Goal: Information Seeking & Learning: Learn about a topic

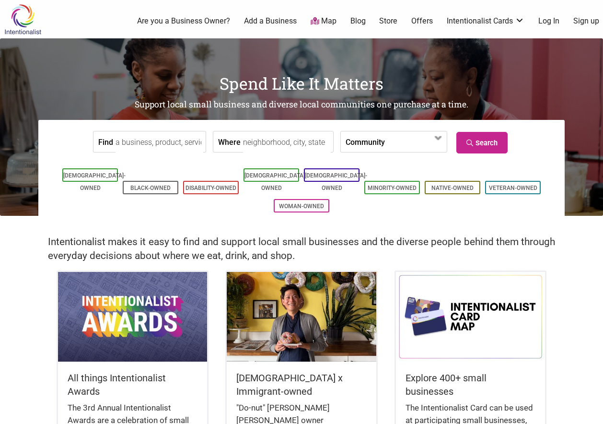
click at [297, 141] on input "Where" at bounding box center [287, 142] width 88 height 22
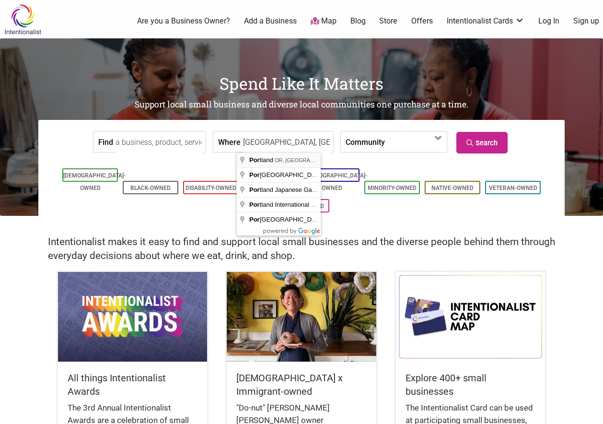
type input "Portland, OR, USA"
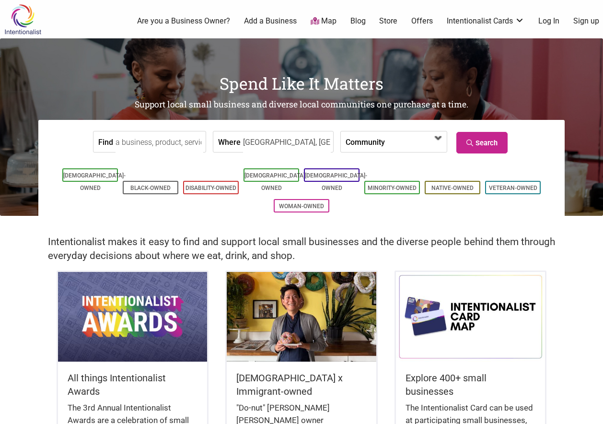
click at [395, 142] on span at bounding box center [412, 142] width 41 height 16
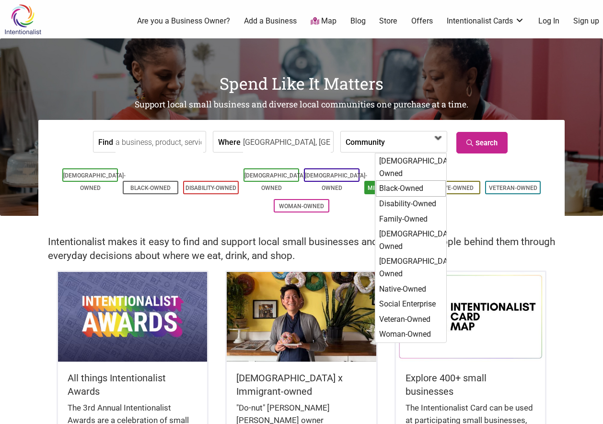
click at [408, 180] on div "Black-Owned" at bounding box center [411, 188] width 70 height 16
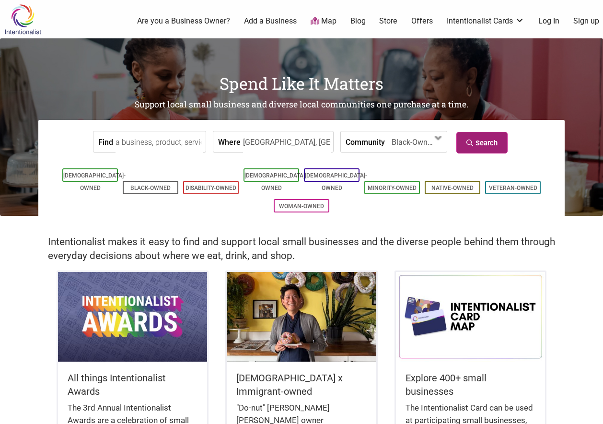
click at [488, 139] on link "Search" at bounding box center [482, 143] width 51 height 22
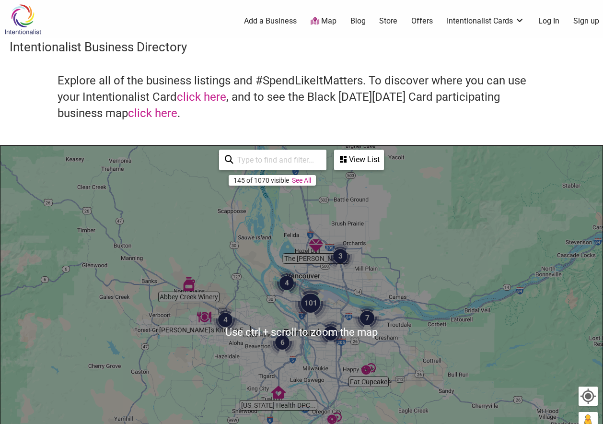
click at [322, 334] on img "13" at bounding box center [331, 333] width 29 height 29
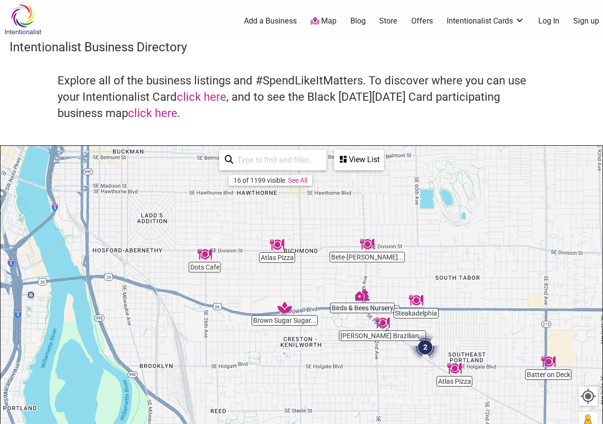
drag, startPoint x: 211, startPoint y: 296, endPoint x: 367, endPoint y: 379, distance: 177.2
click at [367, 379] on div "To navigate, press the arrow keys." at bounding box center [301, 332] width 602 height 373
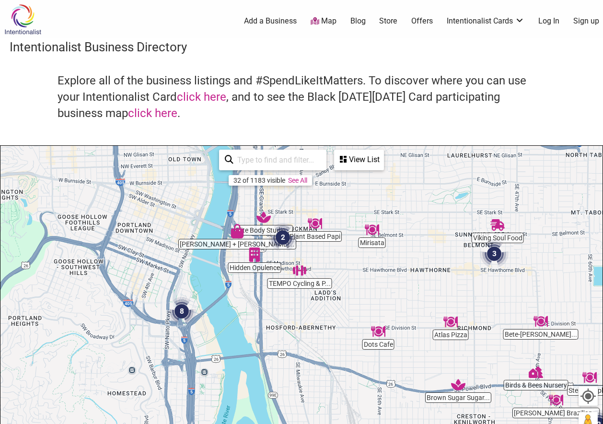
drag, startPoint x: 226, startPoint y: 308, endPoint x: 379, endPoint y: 374, distance: 167.1
click at [379, 374] on div "To navigate, press the arrow keys." at bounding box center [301, 332] width 602 height 373
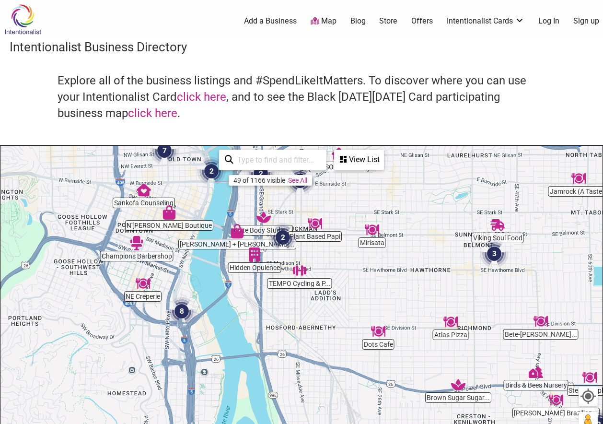
click at [370, 272] on div "To navigate, press the arrow keys." at bounding box center [301, 332] width 602 height 373
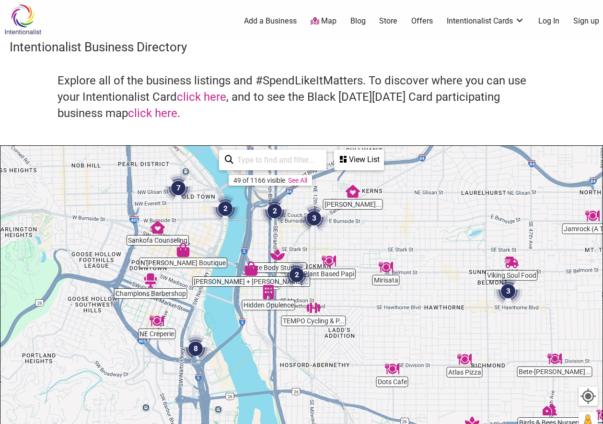
drag, startPoint x: 370, startPoint y: 272, endPoint x: 385, endPoint y: 310, distance: 40.3
click at [385, 310] on div "To navigate, press the arrow keys." at bounding box center [301, 332] width 602 height 373
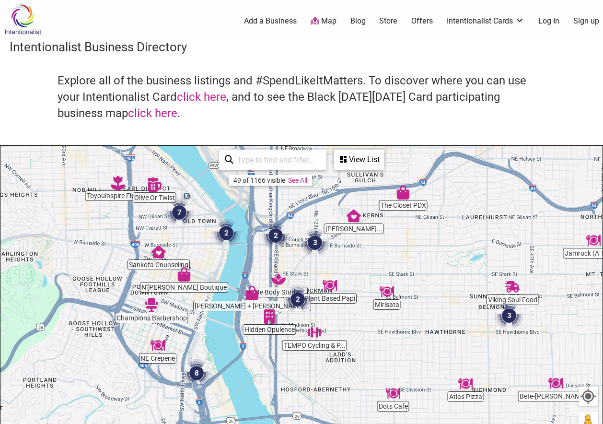
drag, startPoint x: 386, startPoint y: 310, endPoint x: 387, endPoint y: 336, distance: 25.9
click at [387, 336] on div "To navigate, press the arrow keys." at bounding box center [301, 332] width 602 height 373
click at [331, 285] on img "Plant Based Papi" at bounding box center [330, 285] width 14 height 14
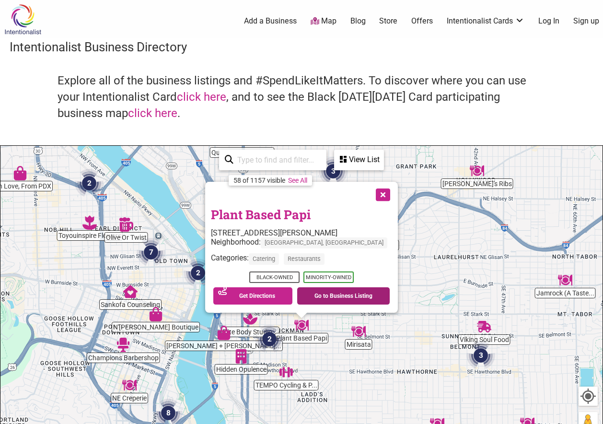
click at [318, 295] on link "Go to Business Listing" at bounding box center [343, 295] width 93 height 17
click at [370, 192] on button "Close" at bounding box center [382, 194] width 24 height 24
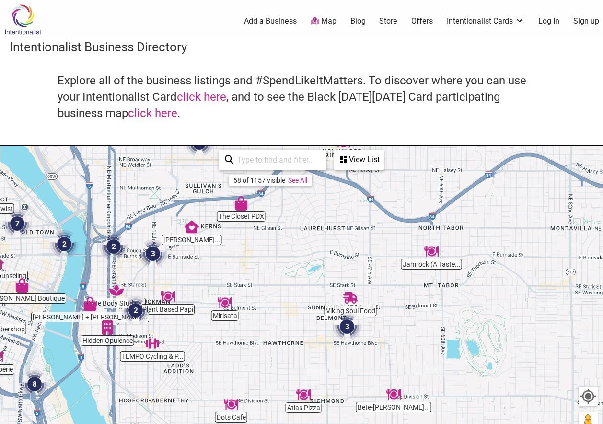
drag, startPoint x: 424, startPoint y: 337, endPoint x: 287, endPoint y: 308, distance: 140.1
click at [287, 308] on div "To navigate, press the arrow keys." at bounding box center [301, 332] width 602 height 373
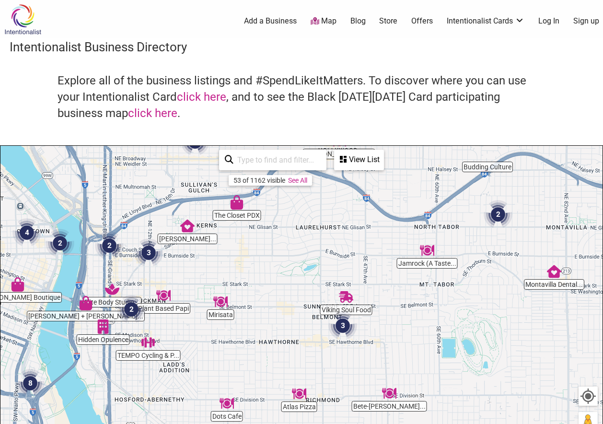
click at [287, 308] on div "To navigate, press the arrow keys." at bounding box center [301, 332] width 602 height 373
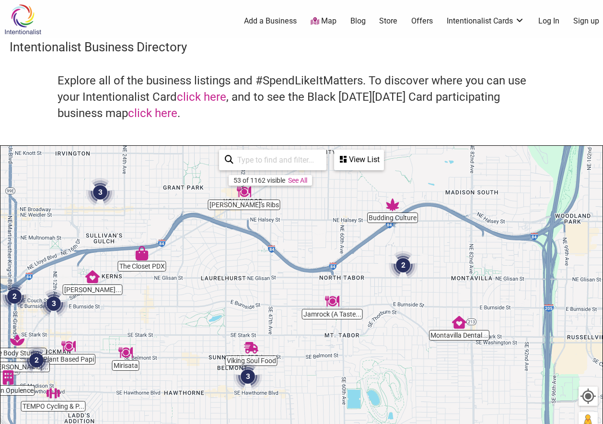
drag, startPoint x: 478, startPoint y: 297, endPoint x: 383, endPoint y: 348, distance: 107.7
click at [383, 348] on div "To navigate, press the arrow keys." at bounding box center [301, 332] width 602 height 373
click at [400, 260] on img "2" at bounding box center [403, 265] width 29 height 29
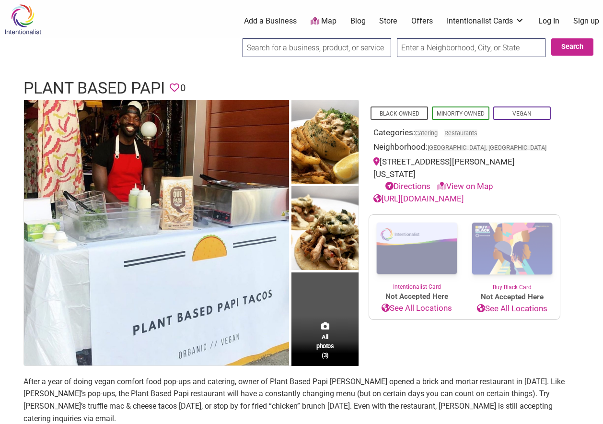
click at [420, 199] on link "[URL][DOMAIN_NAME]" at bounding box center [419, 199] width 91 height 10
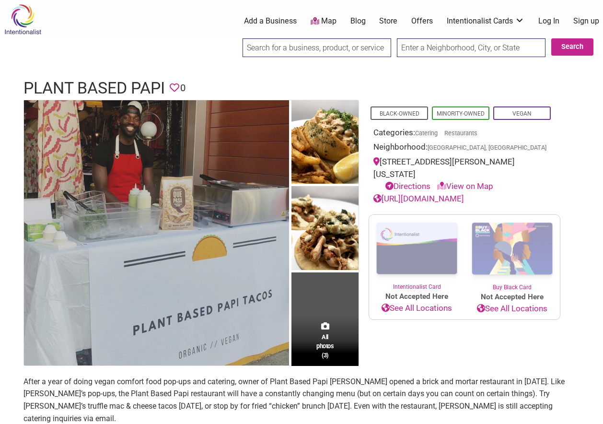
click at [178, 312] on img at bounding box center [156, 232] width 265 height 265
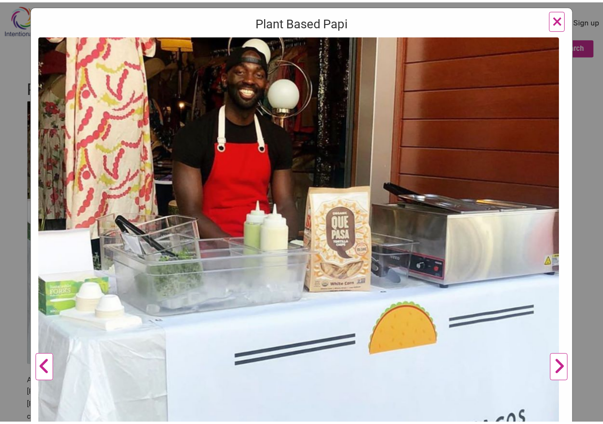
scroll to position [48, 0]
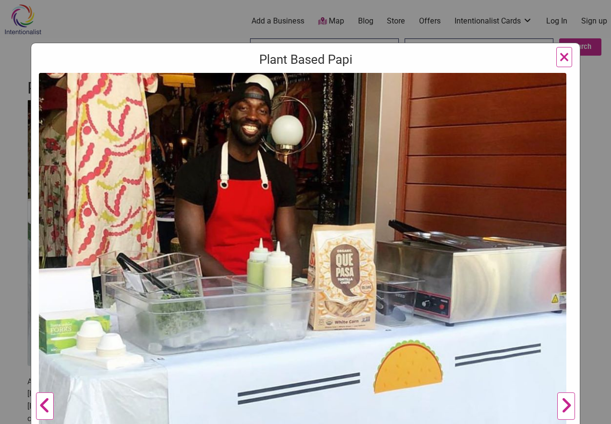
click at [559, 54] on span "×" at bounding box center [564, 57] width 10 height 23
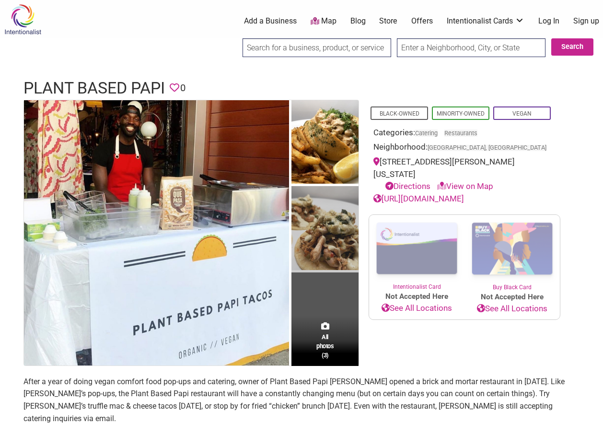
click at [333, 238] on img at bounding box center [325, 229] width 67 height 86
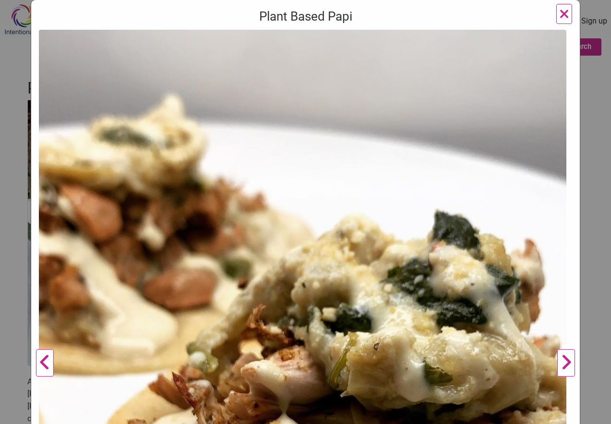
click at [559, 23] on span "×" at bounding box center [564, 13] width 10 height 23
